Goal: Transaction & Acquisition: Purchase product/service

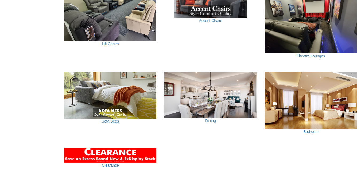
scroll to position [353, 0]
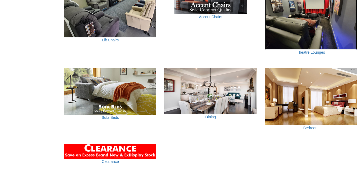
click at [329, 24] on img at bounding box center [311, 15] width 92 height 69
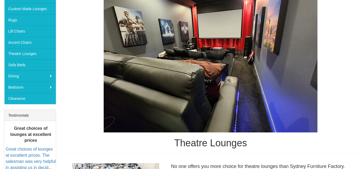
scroll to position [114, 0]
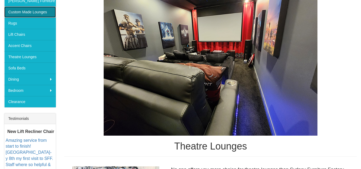
click at [45, 11] on link "Custom Made Lounges" at bounding box center [30, 11] width 52 height 11
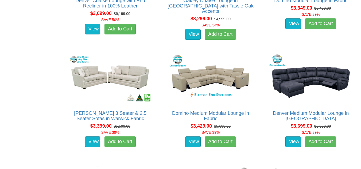
scroll to position [1544, 0]
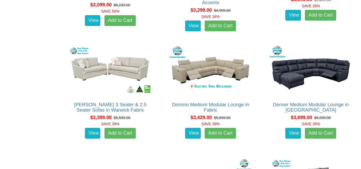
click at [357, 110] on div "Denver Medium Modular Lounge in Fabric Advertised price is for the 6 Seater Mod…" at bounding box center [311, 94] width 100 height 107
